Goal: Task Accomplishment & Management: Use online tool/utility

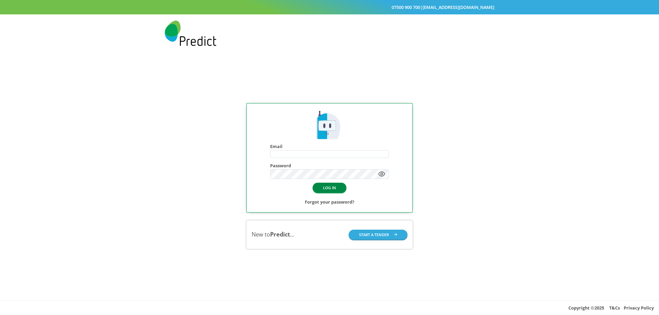
type input "**********"
click at [327, 189] on button "LOG IN" at bounding box center [330, 188] width 34 height 10
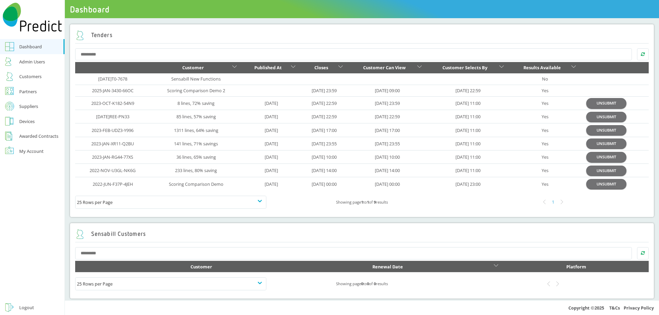
click at [25, 78] on div "Customers" at bounding box center [30, 76] width 22 height 8
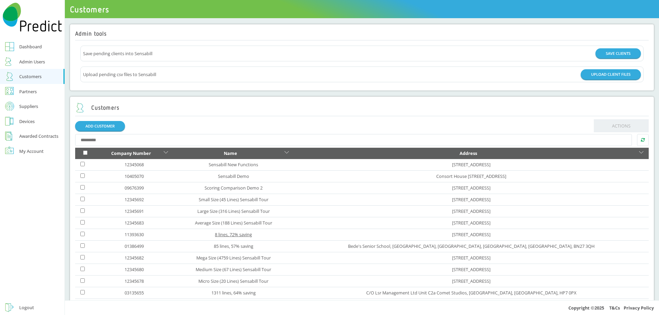
scroll to position [77, 0]
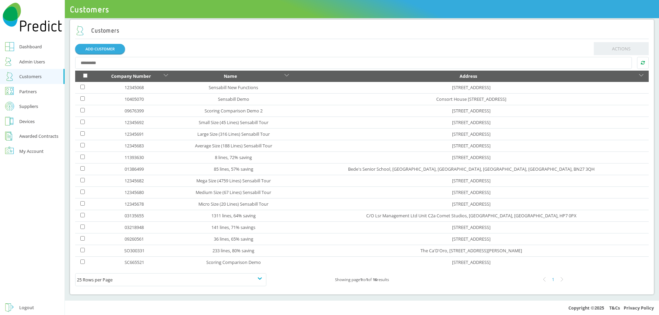
click at [26, 46] on div "Dashboard" at bounding box center [30, 47] width 23 height 8
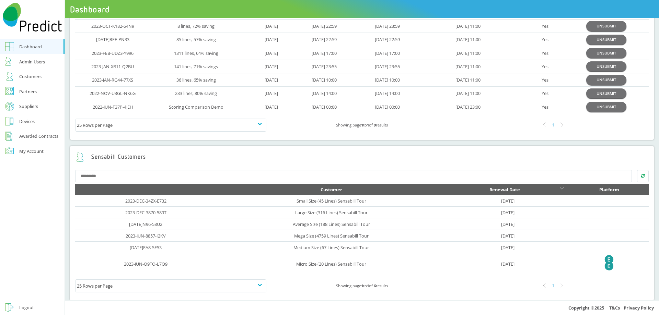
scroll to position [54, 0]
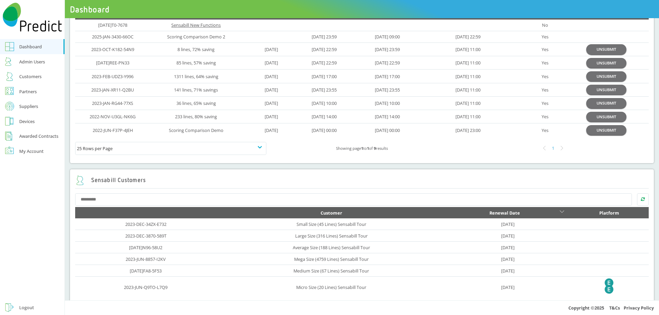
click at [187, 24] on link "Sensabill New Functions" at bounding box center [195, 25] width 49 height 6
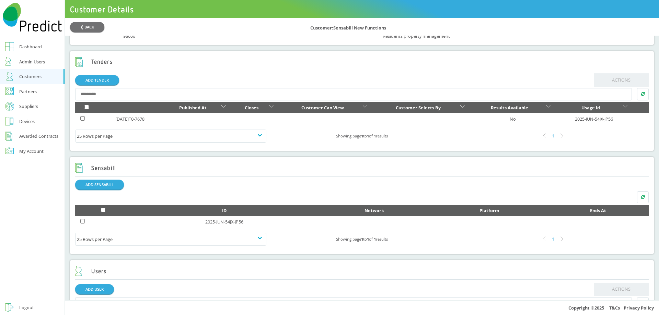
scroll to position [364, 0]
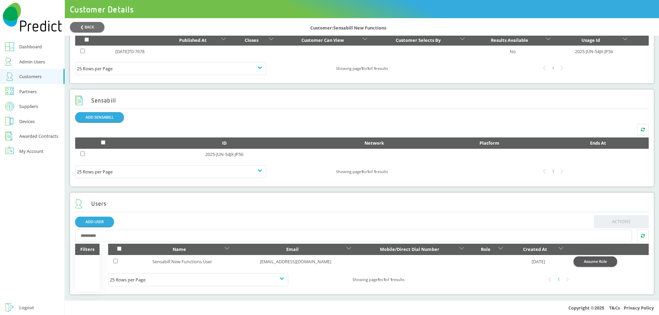
click at [599, 265] on button "Assume Role" at bounding box center [595, 262] width 44 height 10
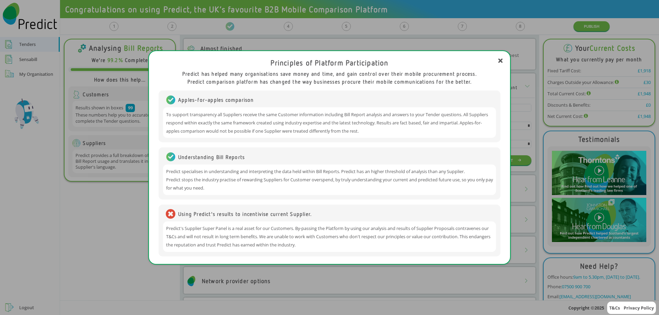
click at [114, 234] on div "Principles of Platform Participation Predict has helped many organisations save…" at bounding box center [329, 157] width 659 height 315
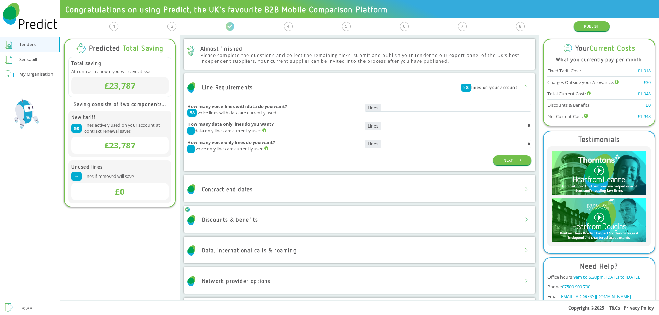
click at [24, 63] on div "Sensabill" at bounding box center [28, 59] width 18 height 8
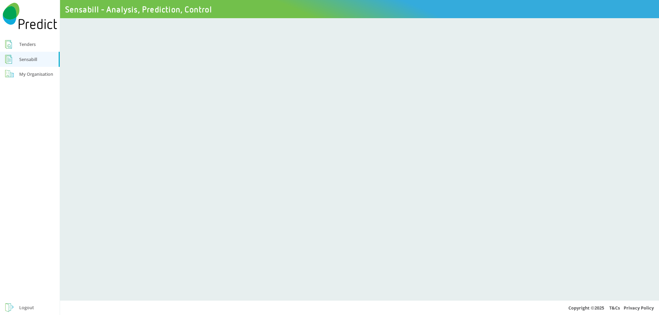
click at [26, 308] on div "Logout" at bounding box center [26, 308] width 15 height 8
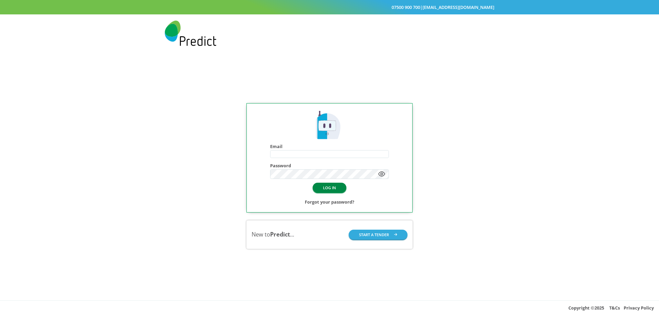
type input "**********"
click at [330, 187] on button "LOG IN" at bounding box center [330, 188] width 34 height 10
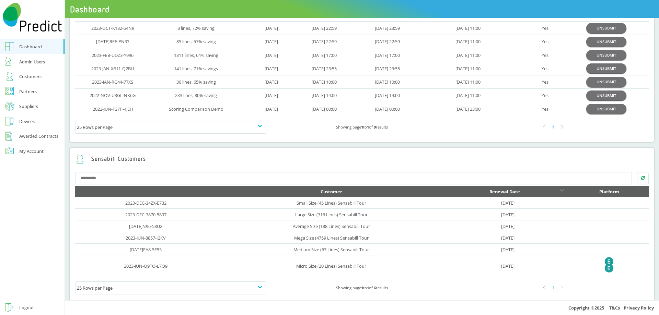
scroll to position [84, 0]
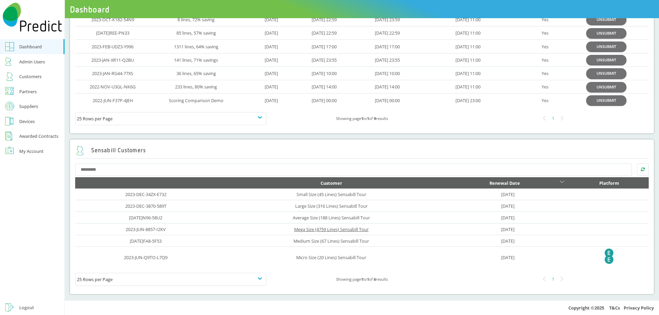
click at [319, 230] on link "Mega Size (4759 Lines) Sensabill Tour" at bounding box center [331, 229] width 74 height 6
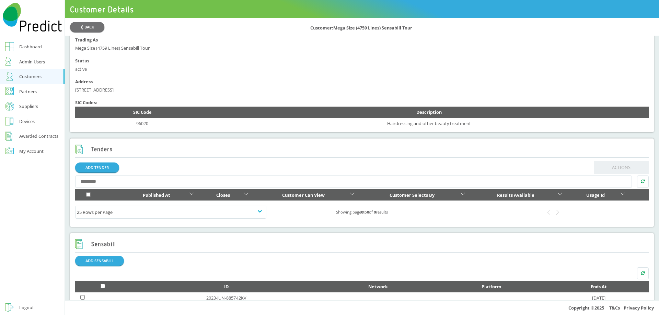
scroll to position [318, 0]
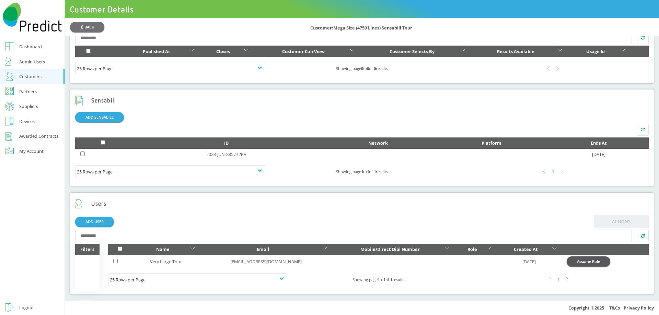
click at [587, 261] on button "Assume Role" at bounding box center [589, 262] width 44 height 10
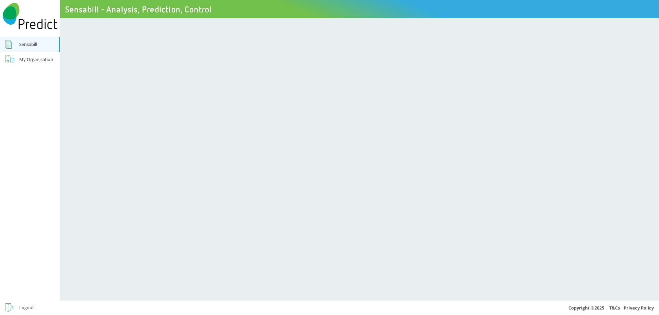
click at [25, 306] on div "Logout" at bounding box center [26, 308] width 15 height 8
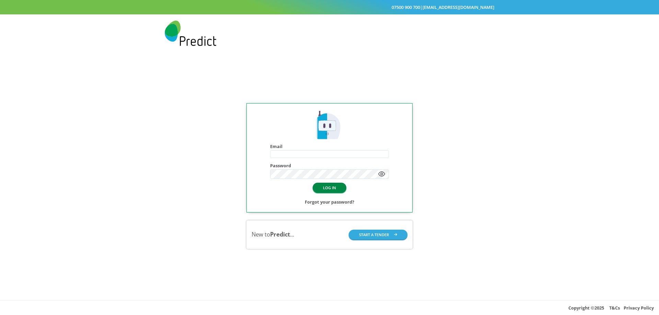
type input "**********"
click at [333, 190] on button "LOG IN" at bounding box center [330, 188] width 34 height 10
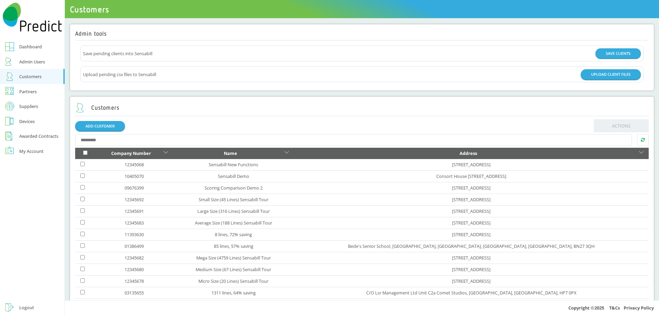
click at [28, 48] on div "Dashboard" at bounding box center [30, 47] width 23 height 8
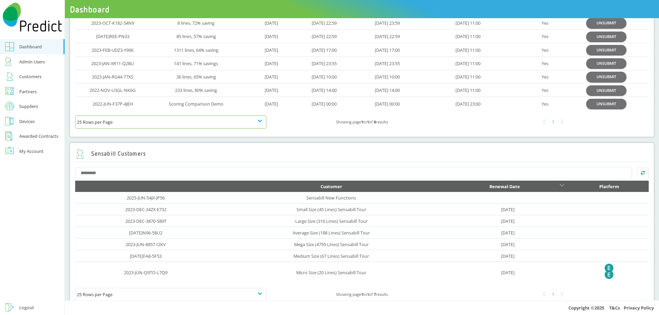
scroll to position [84, 0]
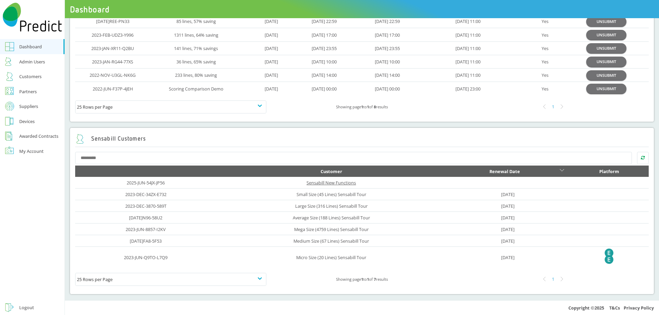
click at [332, 181] on link "Sensabill New Functions" at bounding box center [330, 183] width 49 height 6
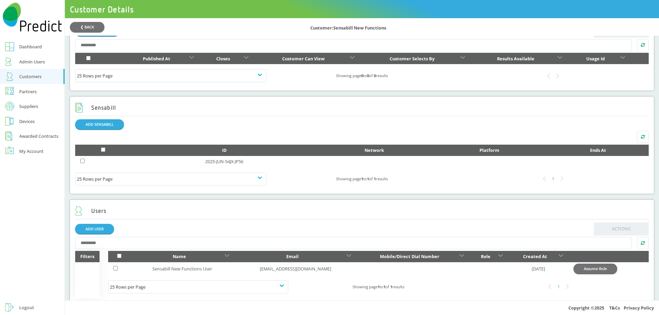
scroll to position [353, 0]
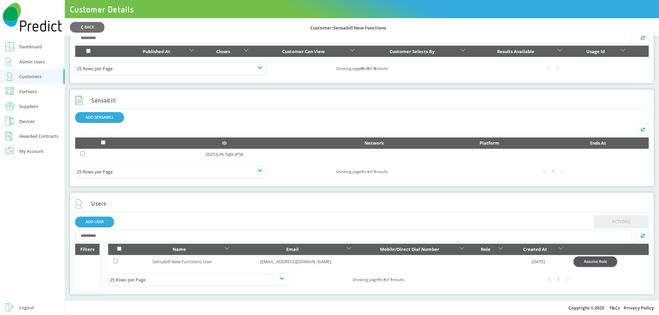
click at [589, 263] on button "Assume Role" at bounding box center [595, 262] width 44 height 10
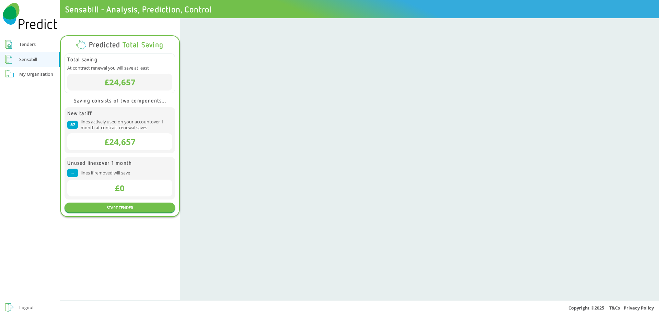
click at [21, 308] on div "Logout" at bounding box center [26, 308] width 15 height 8
